Goal: Task Accomplishment & Management: Manage account settings

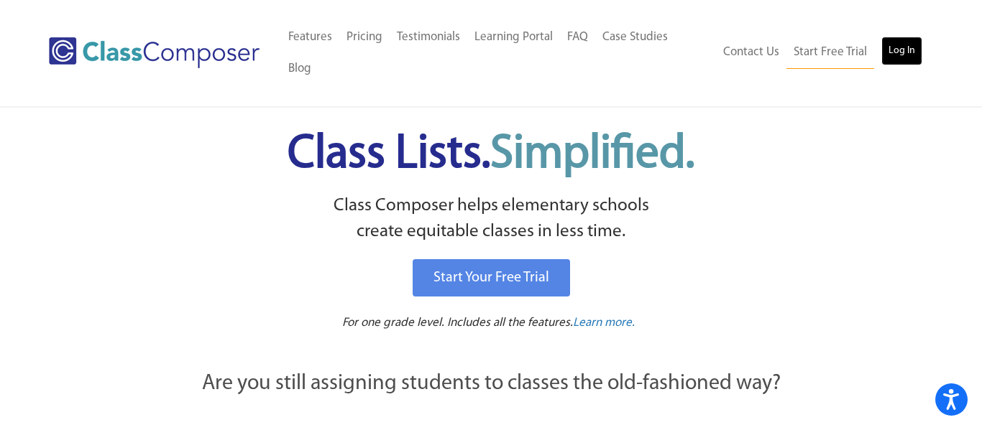
click at [895, 43] on link "Log In" at bounding box center [901, 51] width 41 height 29
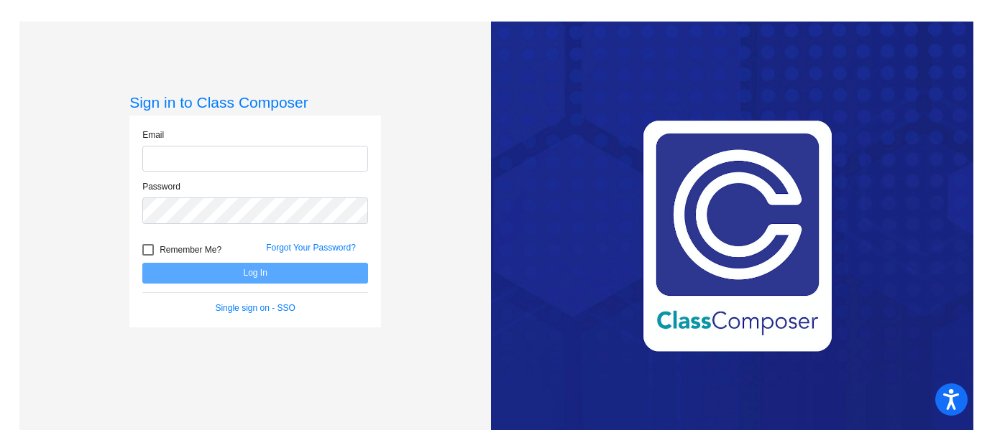
type input "[EMAIL_ADDRESS][DOMAIN_NAME]"
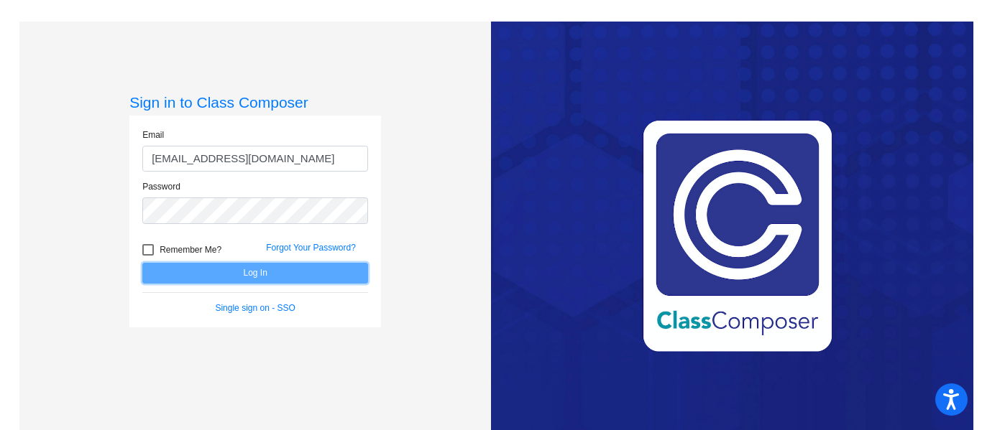
click at [260, 269] on button "Log In" at bounding box center [255, 273] width 226 height 21
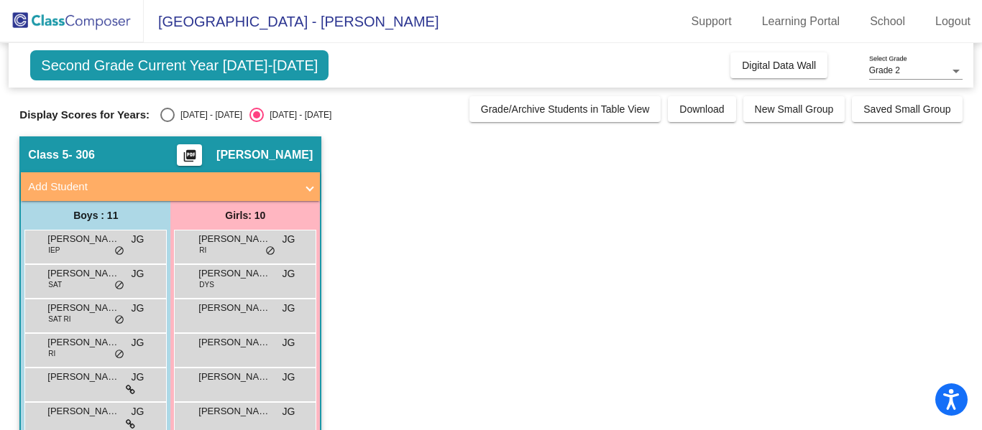
click at [160, 118] on div "Select an option" at bounding box center [167, 115] width 14 height 14
click at [167, 122] on input "[DATE] - [DATE]" at bounding box center [167, 122] width 1 height 1
radio input "true"
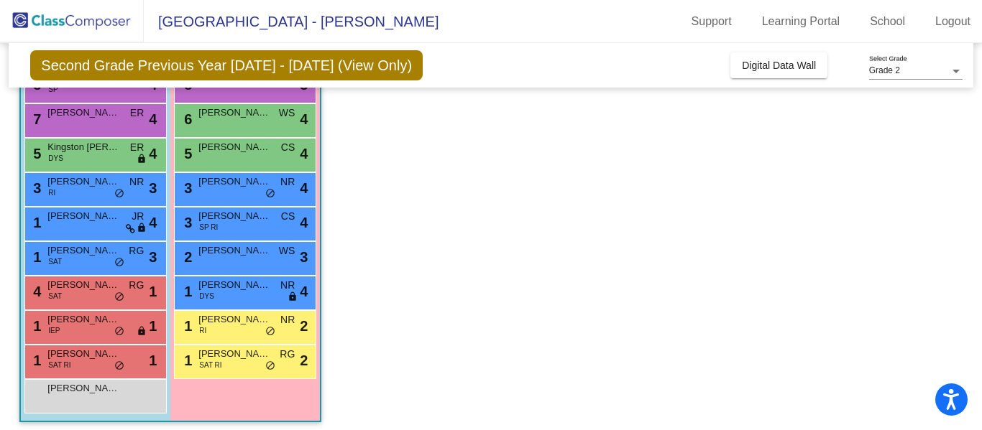
scroll to position [197, 0]
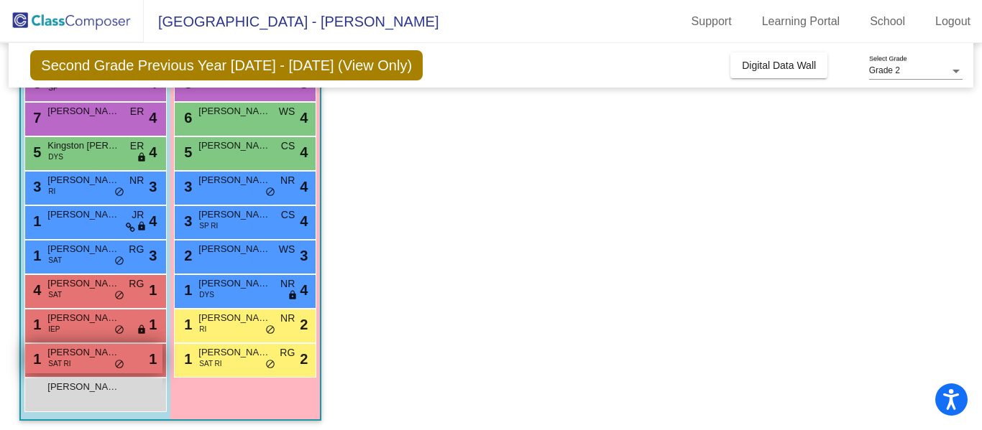
click at [82, 367] on div "1 [PERSON_NAME] SAT RI lock do_not_disturb_alt 1" at bounding box center [93, 358] width 137 height 29
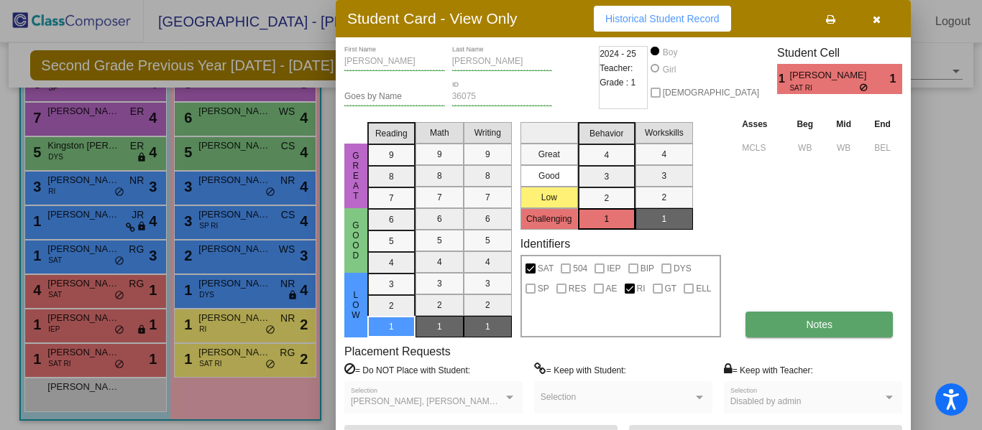
click at [840, 318] on button "Notes" at bounding box center [818, 325] width 147 height 26
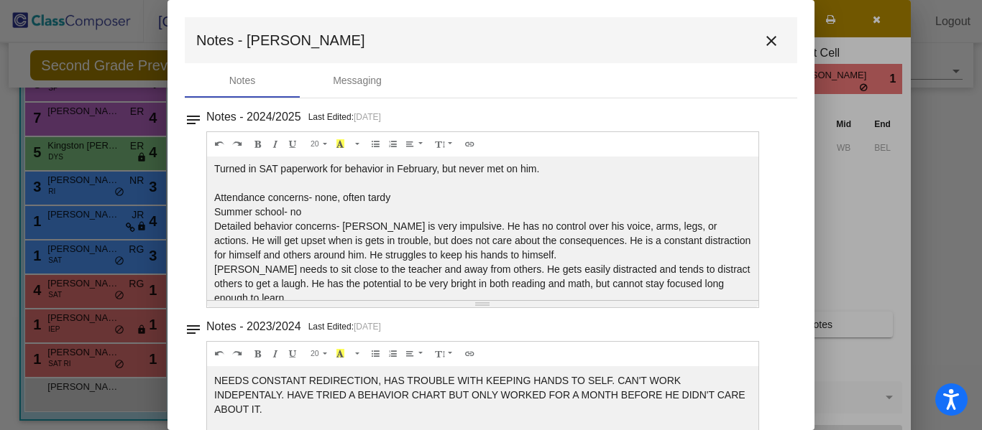
scroll to position [14, 0]
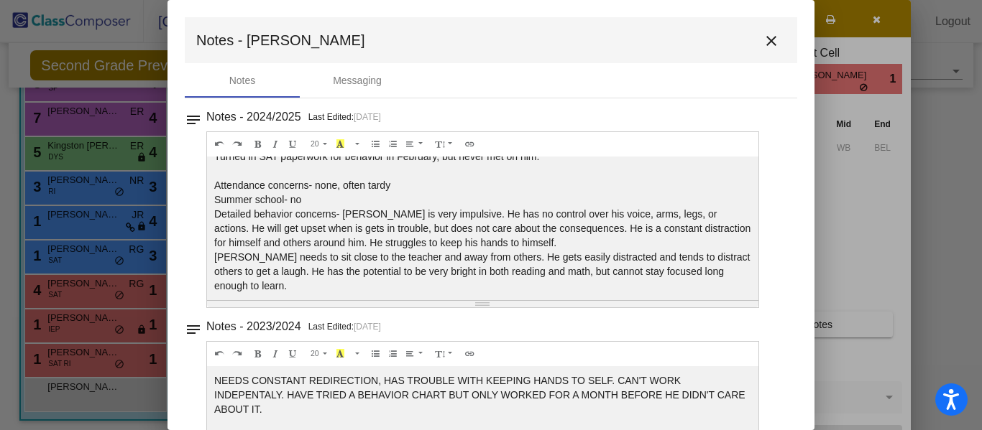
click at [767, 35] on mat-icon "close" at bounding box center [770, 40] width 17 height 17
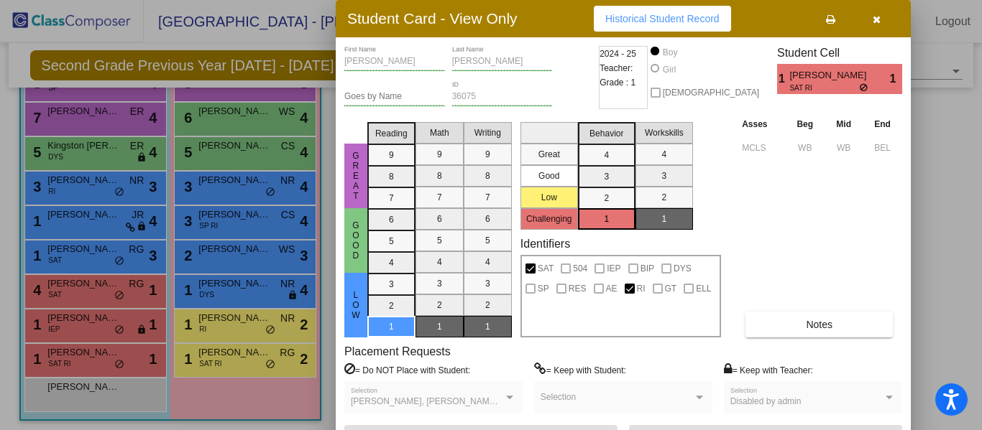
click at [873, 24] on icon "button" at bounding box center [876, 19] width 8 height 10
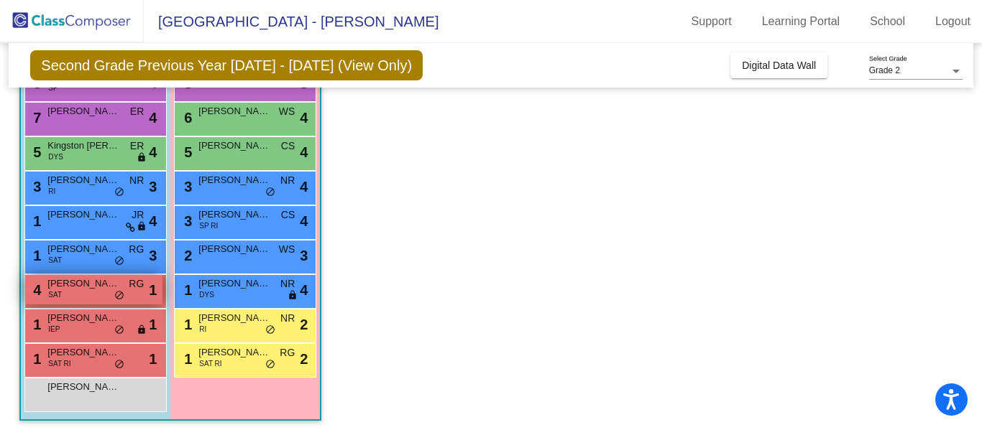
click at [73, 285] on span "[PERSON_NAME]" at bounding box center [83, 284] width 72 height 14
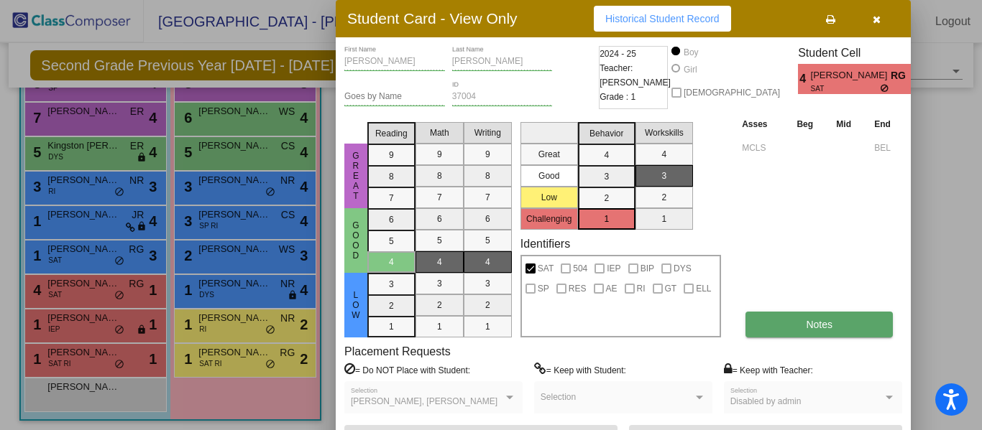
click at [825, 329] on span "Notes" at bounding box center [818, 324] width 27 height 11
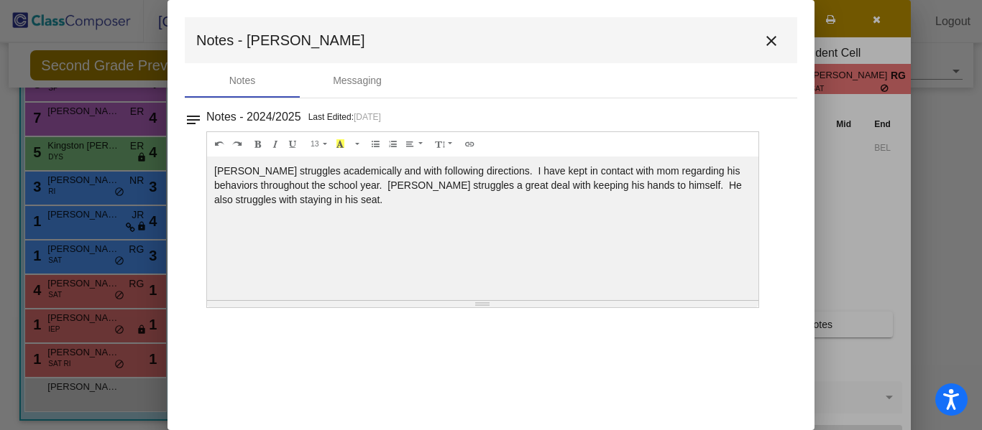
click at [769, 37] on mat-icon "close" at bounding box center [770, 40] width 17 height 17
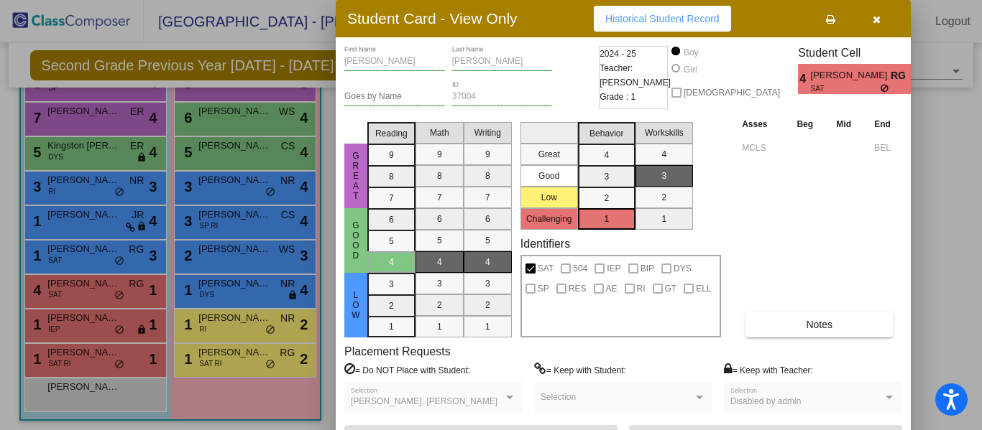
click at [236, 329] on div at bounding box center [491, 215] width 982 height 430
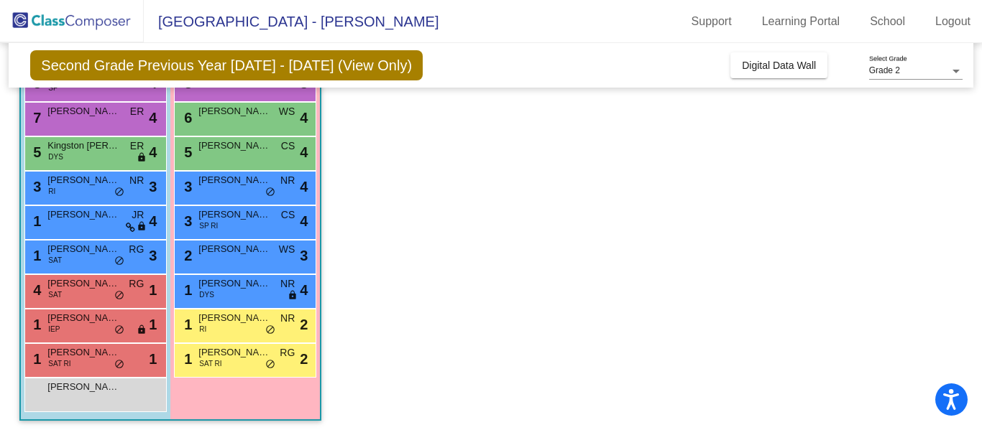
click at [236, 329] on div "1 [PERSON_NAME] RI NR lock do_not_disturb_alt 2" at bounding box center [244, 324] width 137 height 29
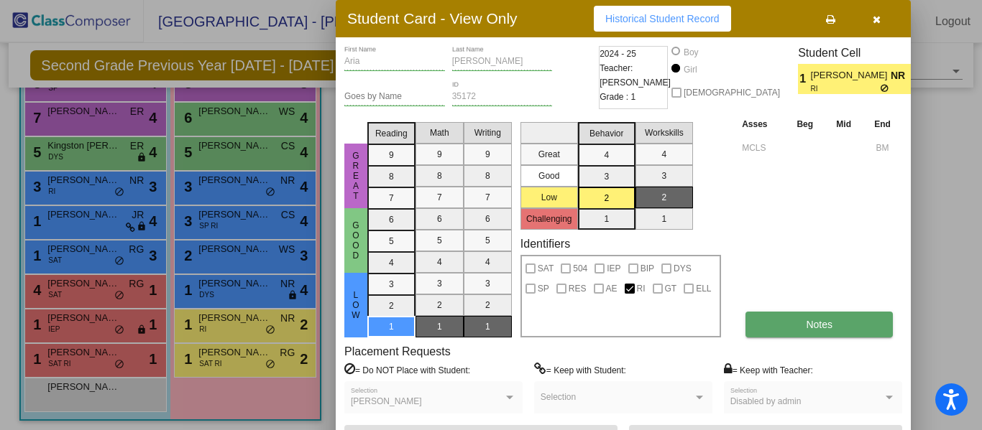
click at [842, 323] on button "Notes" at bounding box center [818, 325] width 147 height 26
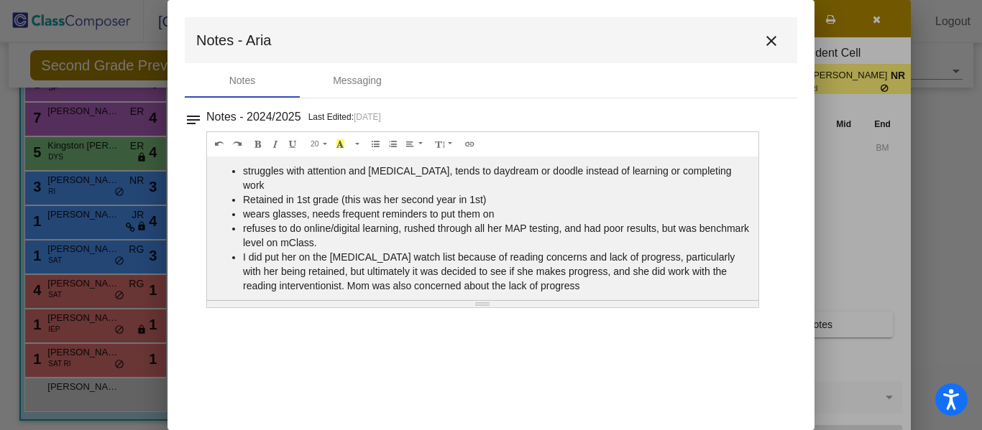
click at [779, 38] on mat-icon "close" at bounding box center [770, 40] width 17 height 17
